Goal: Check status: Check status

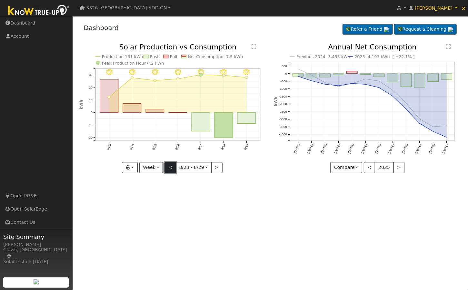
click at [167, 166] on button "<" at bounding box center [170, 167] width 11 height 11
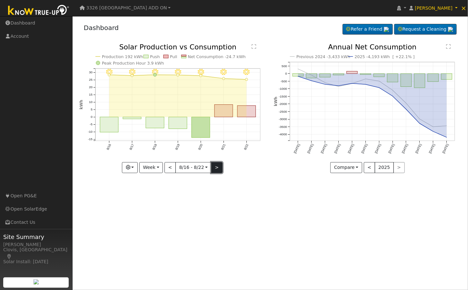
click at [220, 166] on button ">" at bounding box center [216, 167] width 11 height 11
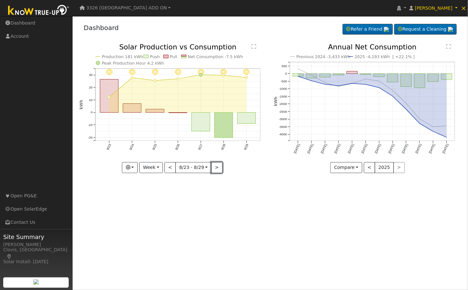
click at [218, 166] on button ">" at bounding box center [216, 167] width 11 height 11
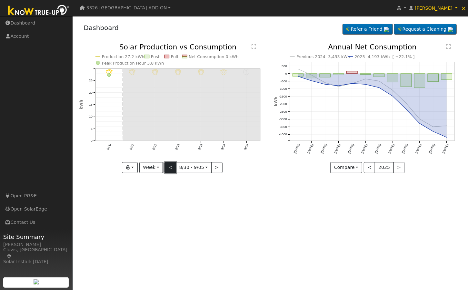
click at [167, 167] on button "<" at bounding box center [170, 167] width 11 height 11
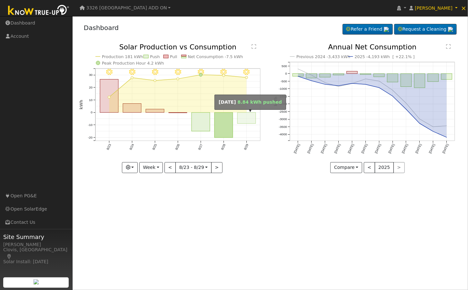
click at [238, 115] on rect "onclick=""" at bounding box center [247, 118] width 18 height 11
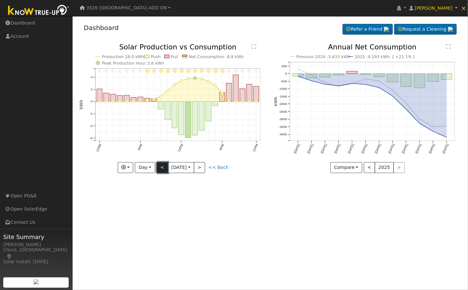
click at [166, 165] on button "<" at bounding box center [162, 167] width 11 height 11
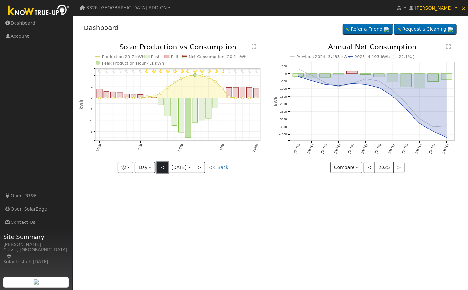
click at [166, 165] on button "<" at bounding box center [162, 167] width 11 height 11
type input "[DATE]"
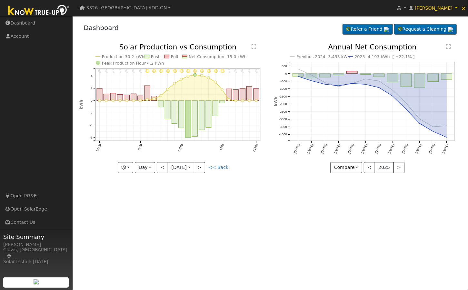
click at [260, 199] on div "User Profile First name Last name Email Email Notifications No Emails No Emails…" at bounding box center [271, 153] width 396 height 274
click at [282, 35] on div "Dashboard Refer a Friend Request a Cleaning Refer a Friend" at bounding box center [270, 29] width 383 height 20
click at [286, 181] on div "Previous 2024 -3,433 kWh 2025 -4,193 kWh [ +22.1% ] Aug '24 Sep '24 Oct '24 Nov…" at bounding box center [368, 113] width 195 height 139
click at [298, 29] on div "Dashboard Refer a Friend Request a Cleaning Refer a Friend" at bounding box center [270, 29] width 383 height 20
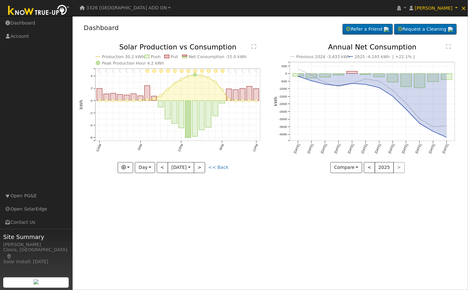
click at [298, 29] on div "Dashboard Refer a Friend Request a Cleaning Refer a Friend" at bounding box center [270, 29] width 383 height 20
click at [130, 8] on span "3326 [GEOGRAPHIC_DATA] ADD ON" at bounding box center [127, 7] width 81 height 5
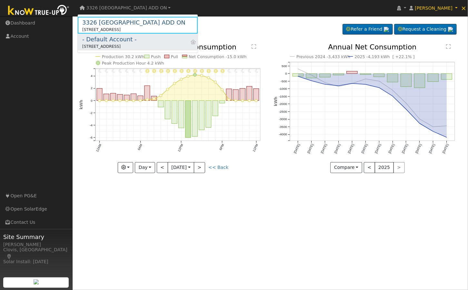
click at [131, 46] on div "[STREET_ADDRESS]" at bounding box center [109, 47] width 55 height 6
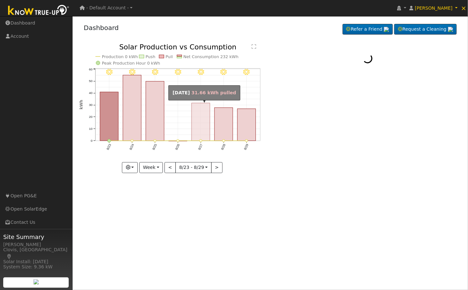
click at [199, 119] on rect "onclick=""" at bounding box center [201, 122] width 18 height 38
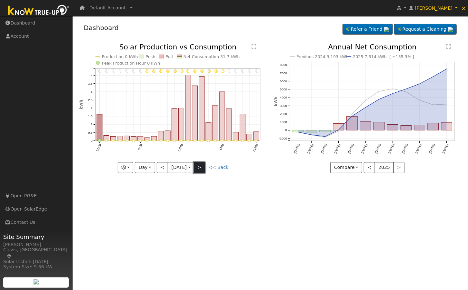
click at [201, 170] on button ">" at bounding box center [199, 167] width 11 height 11
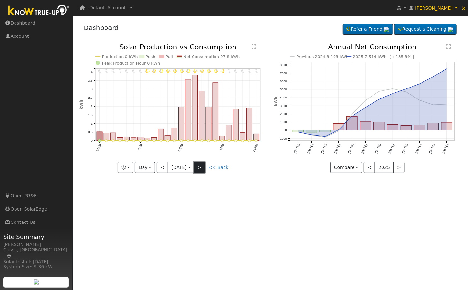
click at [201, 169] on button ">" at bounding box center [199, 167] width 11 height 11
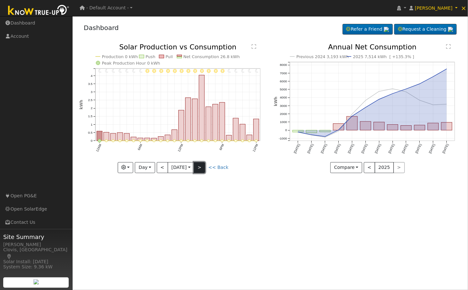
click at [201, 169] on button ">" at bounding box center [199, 167] width 11 height 11
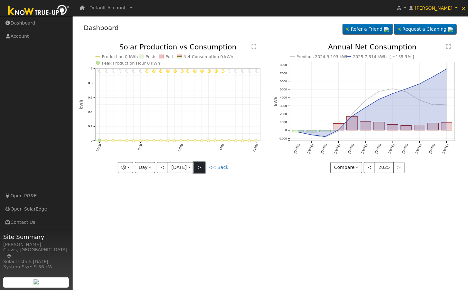
click at [201, 169] on button ">" at bounding box center [199, 167] width 11 height 11
click at [163, 168] on button "<" at bounding box center [162, 167] width 11 height 11
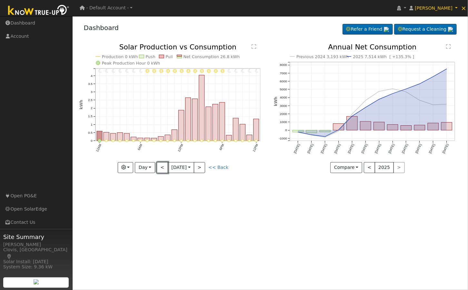
click at [163, 168] on button "<" at bounding box center [162, 167] width 11 height 11
type input "[DATE]"
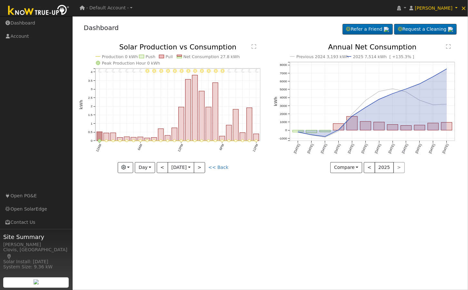
click at [301, 32] on div "Dashboard Refer a Friend Request a Cleaning Refer a Friend" at bounding box center [270, 29] width 383 height 20
click at [310, 256] on div "User Profile First name Last name Email Email Notifications No Emails No Emails…" at bounding box center [271, 153] width 396 height 274
click at [464, 5] on span "×" at bounding box center [463, 8] width 5 height 8
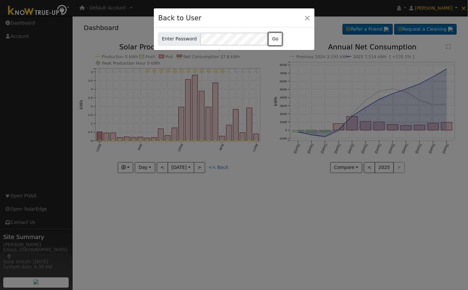
click at [272, 38] on button "Go" at bounding box center [276, 39] width 14 height 13
